Goal: Transaction & Acquisition: Purchase product/service

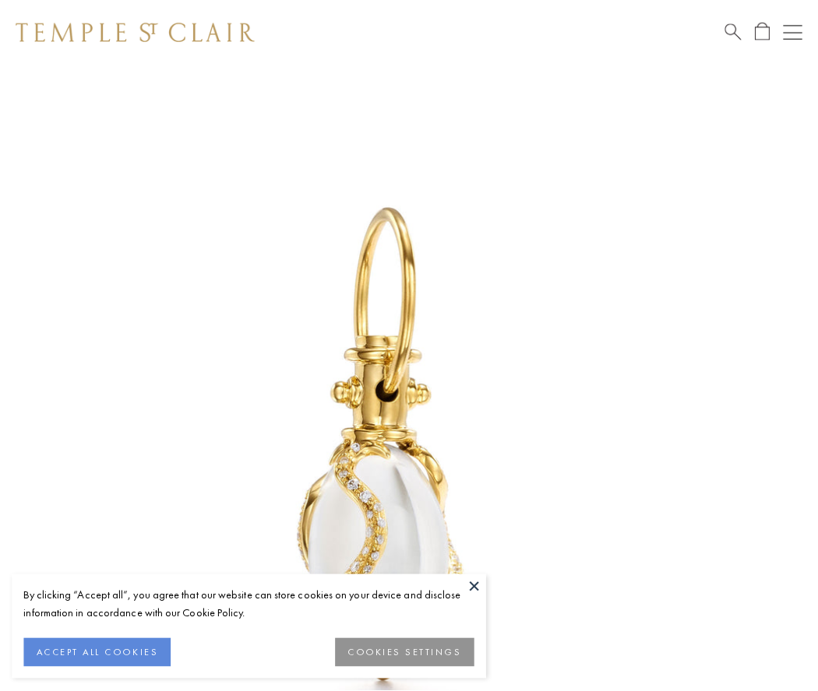
scroll to position [6, 0]
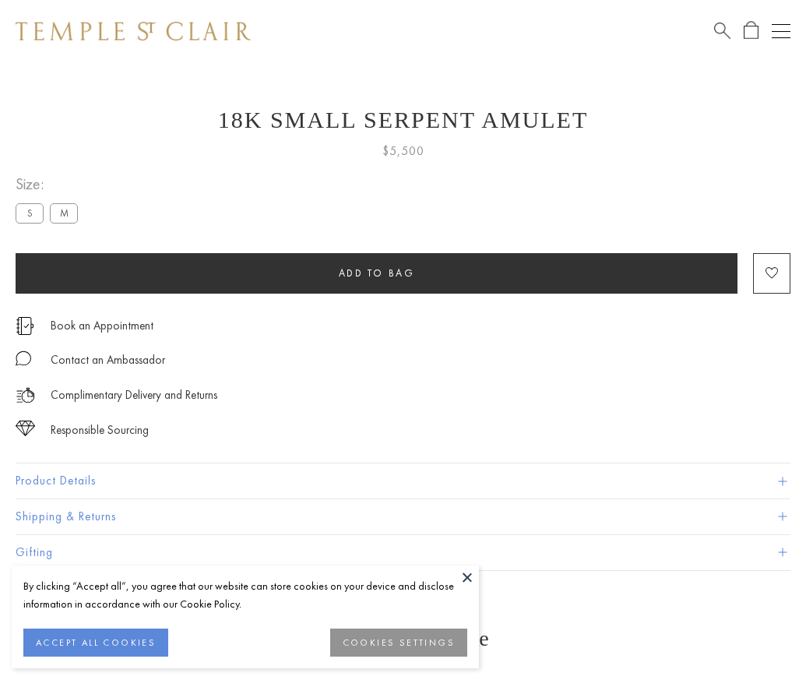
click at [376, 273] on span "Add to bag" at bounding box center [377, 272] width 76 height 13
